Goal: Information Seeking & Learning: Compare options

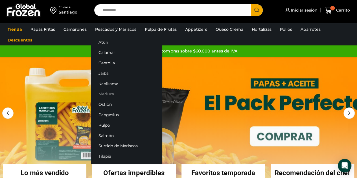
click at [106, 93] on link "Merluza" at bounding box center [126, 94] width 71 height 10
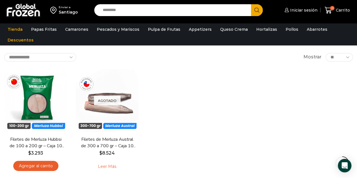
scroll to position [56, 0]
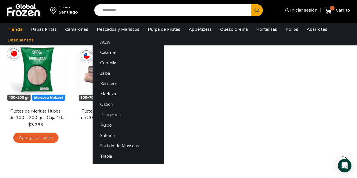
click at [110, 115] on link "Pangasius" at bounding box center [128, 115] width 71 height 10
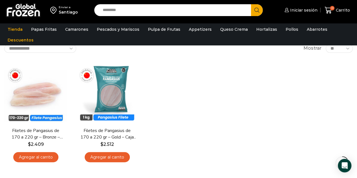
scroll to position [28, 0]
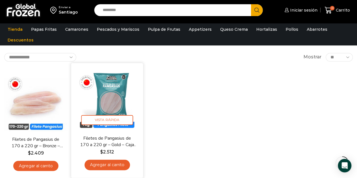
click at [127, 139] on link "Filetes de Pangasius de 170 a 220 gr – Gold – Caja 10 kg" at bounding box center [106, 141] width 57 height 13
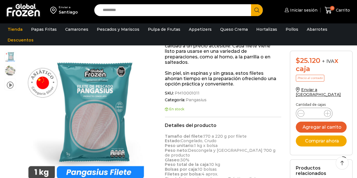
scroll to position [113, 0]
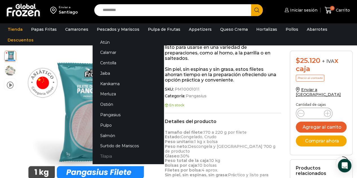
click at [106, 157] on link "Tilapia" at bounding box center [128, 156] width 71 height 10
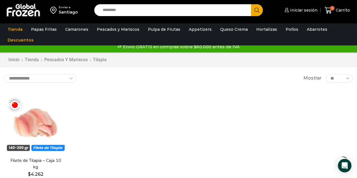
scroll to position [28, 0]
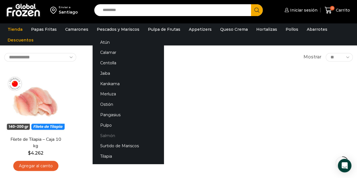
click at [103, 135] on link "Salmón" at bounding box center [128, 135] width 71 height 10
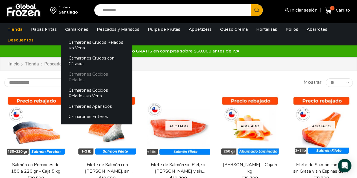
click at [76, 74] on link "Camarones Cocidos Pelados" at bounding box center [96, 77] width 71 height 16
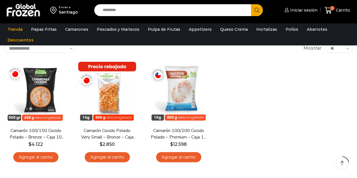
scroll to position [28, 0]
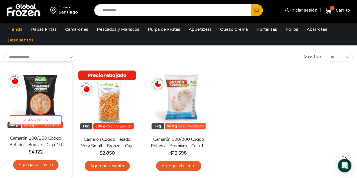
click at [54, 97] on img at bounding box center [35, 98] width 63 height 63
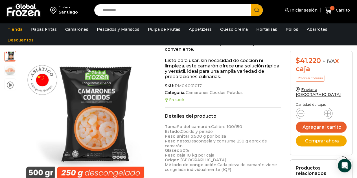
scroll to position [85, 0]
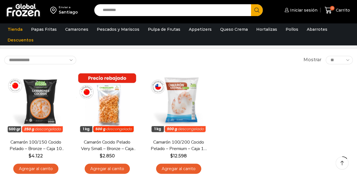
scroll to position [28, 0]
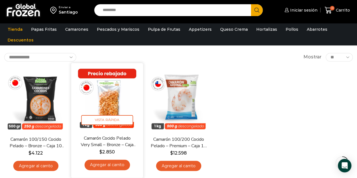
click at [110, 103] on img at bounding box center [106, 98] width 63 height 63
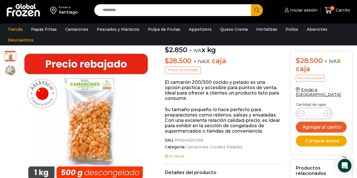
scroll to position [28, 0]
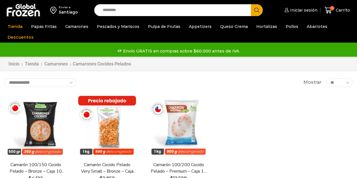
scroll to position [25, 0]
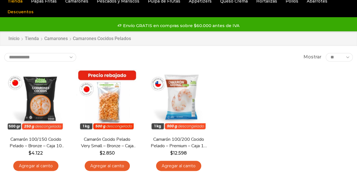
click at [42, 97] on img at bounding box center [35, 100] width 63 height 63
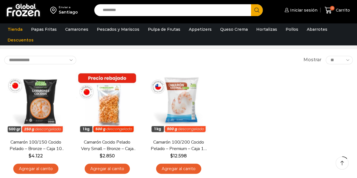
scroll to position [0, 0]
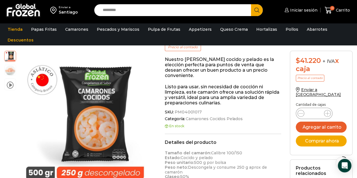
scroll to position [0, 0]
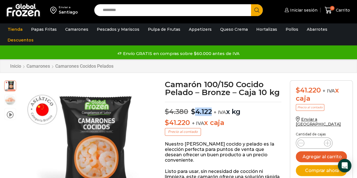
drag, startPoint x: 196, startPoint y: 113, endPoint x: 210, endPoint y: 111, distance: 14.5
click at [210, 111] on bdi "$ 4.122" at bounding box center [201, 111] width 21 height 8
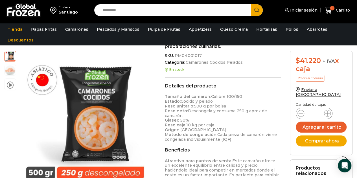
scroll to position [57, 0]
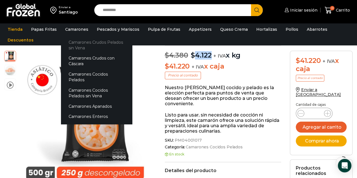
click at [83, 47] on link "Camarones Crudos Pelados sin Vena" at bounding box center [96, 45] width 71 height 16
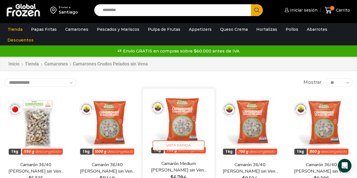
scroll to position [28, 0]
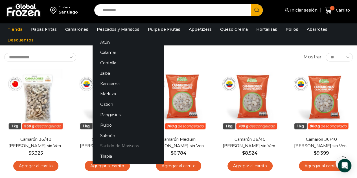
click at [116, 148] on link "Surtido de Mariscos" at bounding box center [128, 146] width 71 height 10
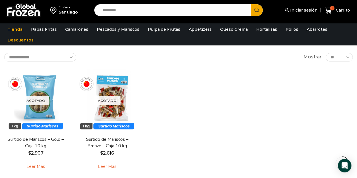
scroll to position [8, 0]
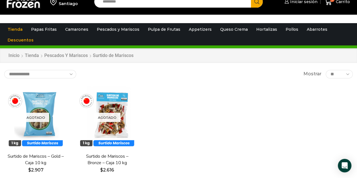
click at [162, 89] on div "**********" at bounding box center [178, 133] width 357 height 127
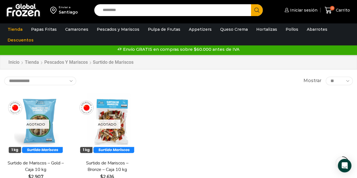
scroll to position [0, 0]
